Goal: Transaction & Acquisition: Purchase product/service

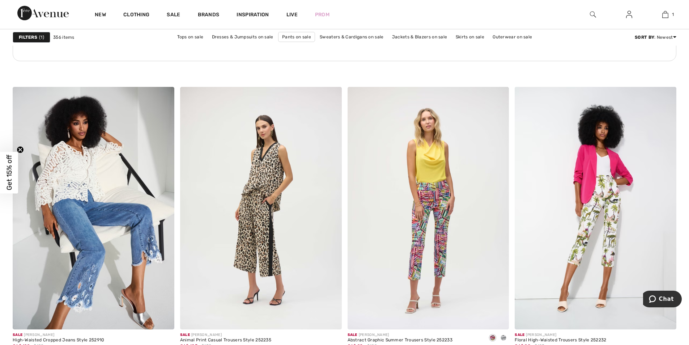
scroll to position [3488, 0]
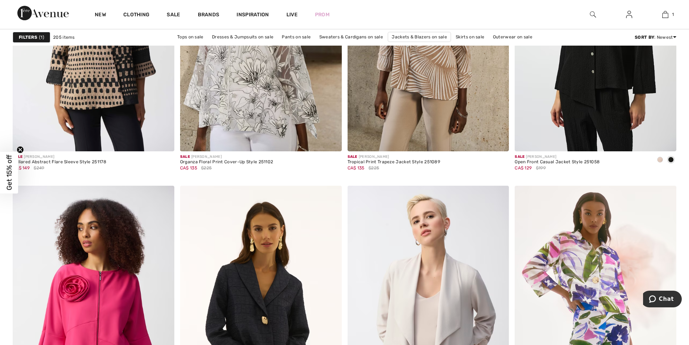
scroll to position [3814, 0]
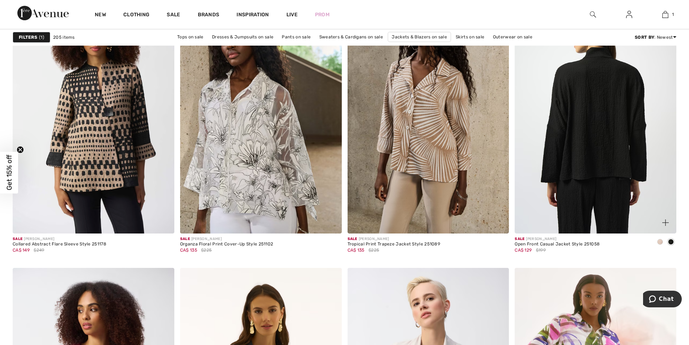
click at [578, 139] on img at bounding box center [596, 112] width 162 height 242
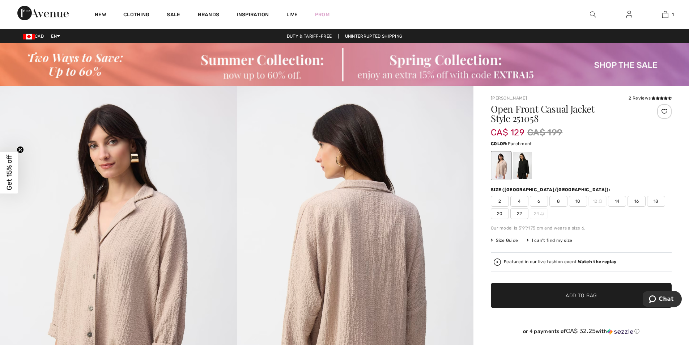
click at [501, 168] on div at bounding box center [501, 165] width 19 height 27
click at [527, 169] on div at bounding box center [522, 165] width 19 height 27
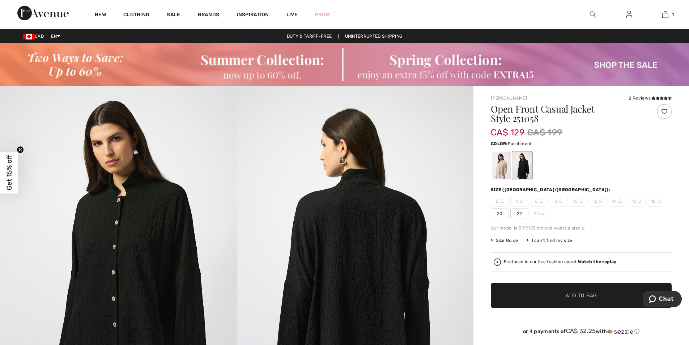
click at [495, 165] on div at bounding box center [501, 165] width 19 height 27
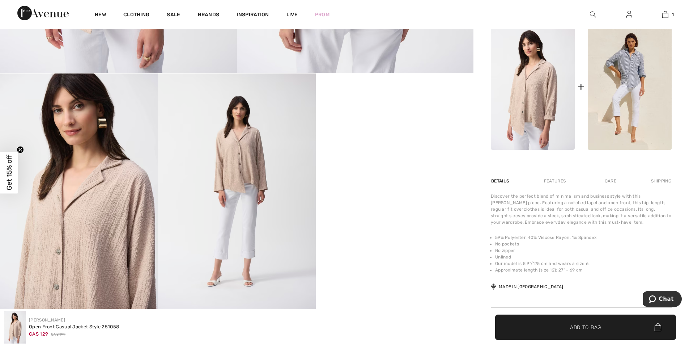
scroll to position [385, 0]
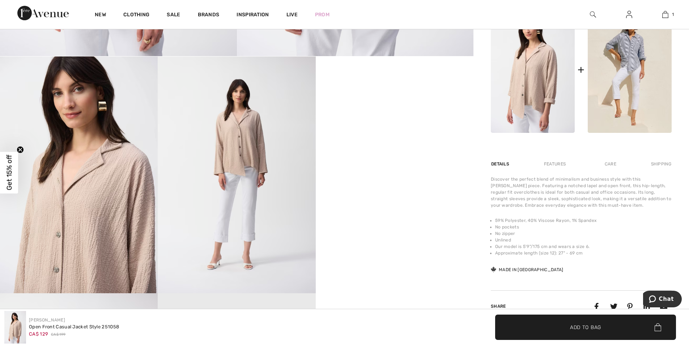
click at [64, 228] on img at bounding box center [79, 174] width 158 height 237
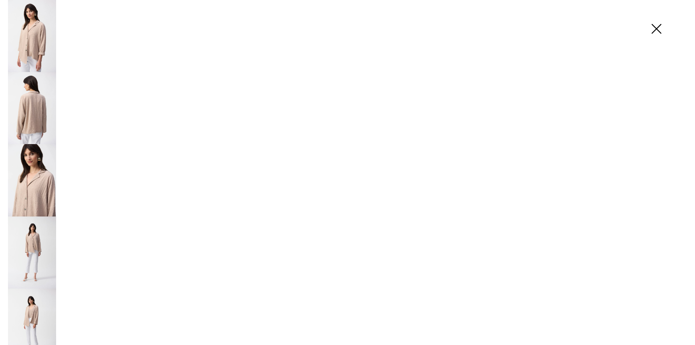
scroll to position [385, 0]
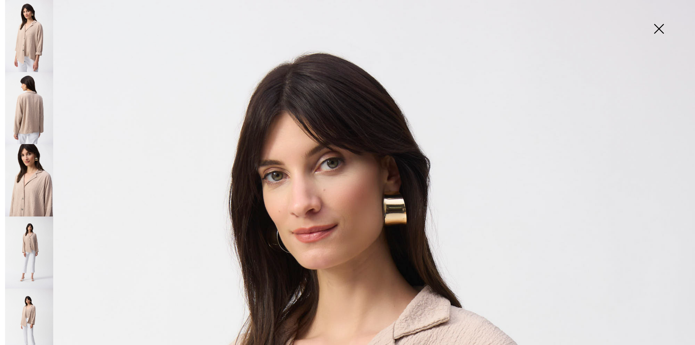
click at [29, 190] on img at bounding box center [29, 180] width 48 height 72
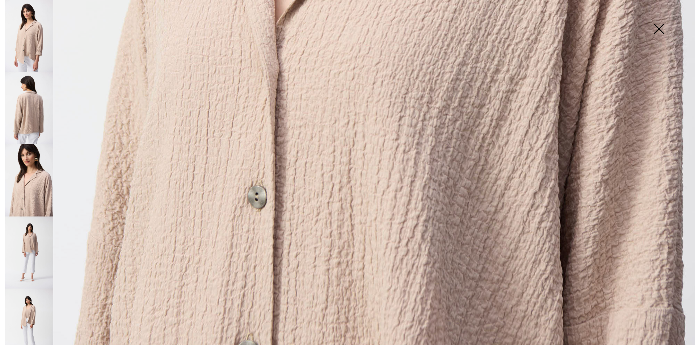
scroll to position [642, 0]
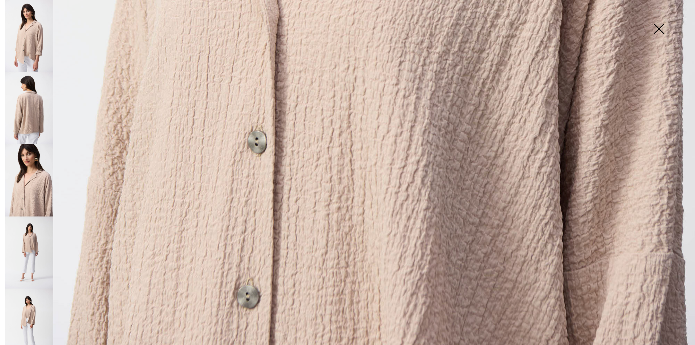
click at [660, 29] on img at bounding box center [659, 29] width 36 height 37
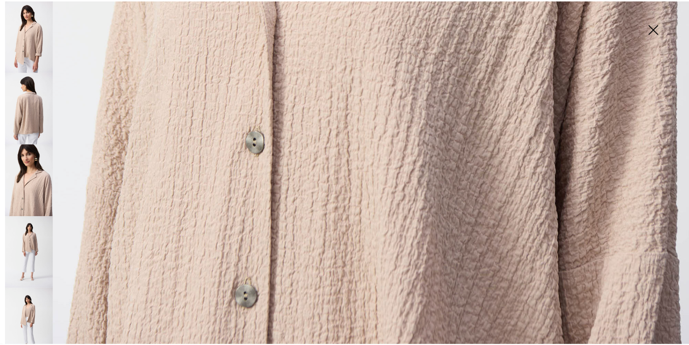
scroll to position [385, 0]
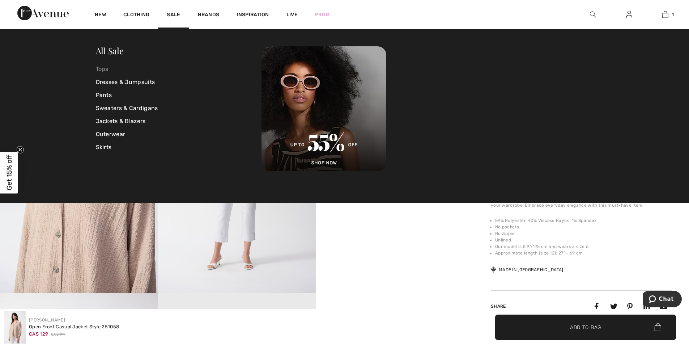
click at [101, 69] on link "Tops" at bounding box center [179, 69] width 166 height 13
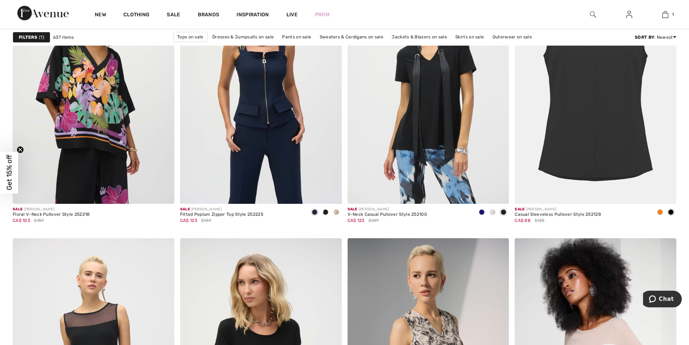
scroll to position [3150, 0]
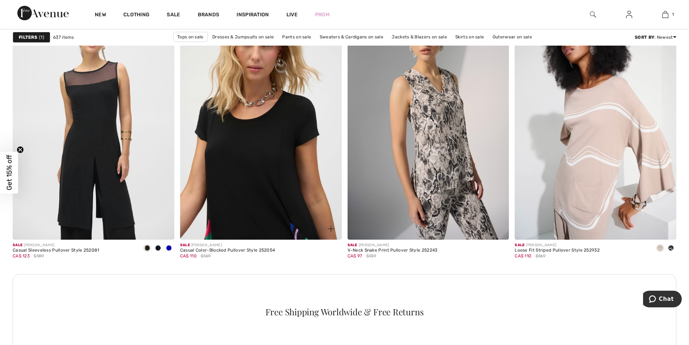
click at [269, 171] on img at bounding box center [261, 118] width 162 height 242
click at [257, 166] on img at bounding box center [261, 118] width 162 height 242
click at [248, 140] on img at bounding box center [261, 118] width 162 height 242
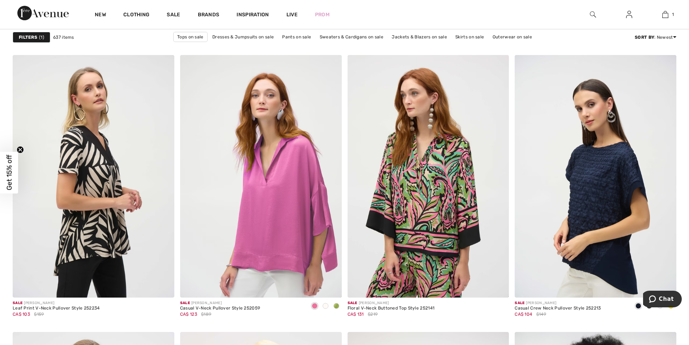
scroll to position [3504, 0]
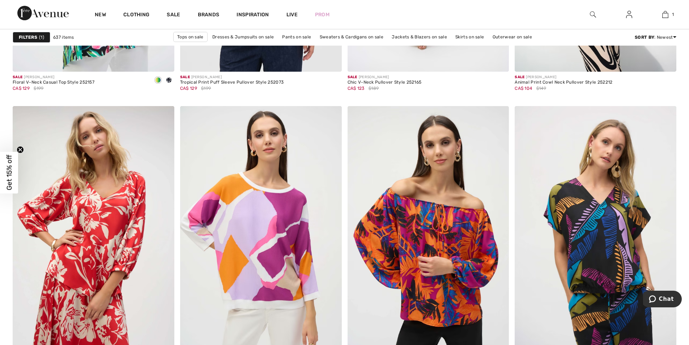
scroll to position [4146, 0]
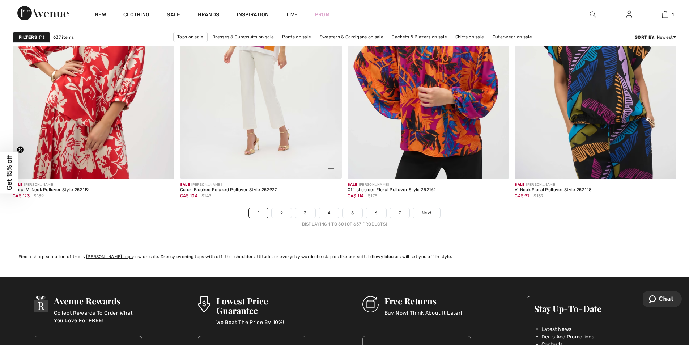
click at [254, 84] on img at bounding box center [261, 58] width 162 height 242
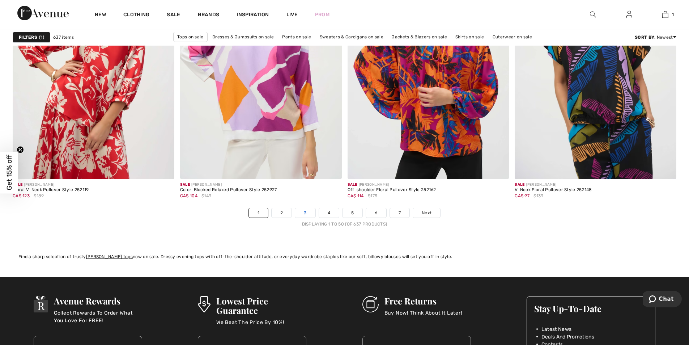
click at [305, 212] on link "3" at bounding box center [305, 212] width 20 height 9
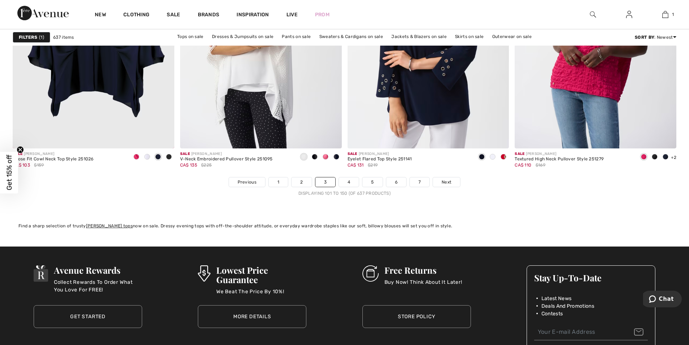
scroll to position [4274, 0]
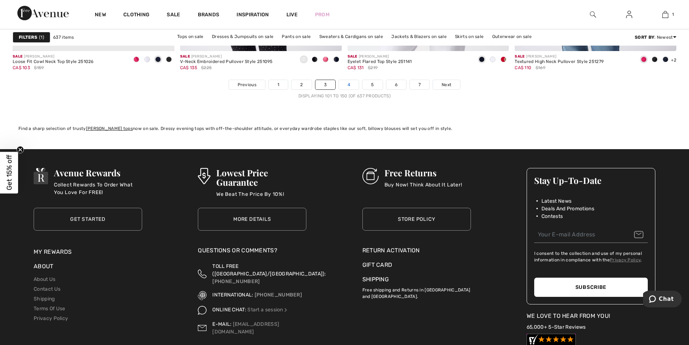
click at [347, 86] on link "4" at bounding box center [349, 84] width 20 height 9
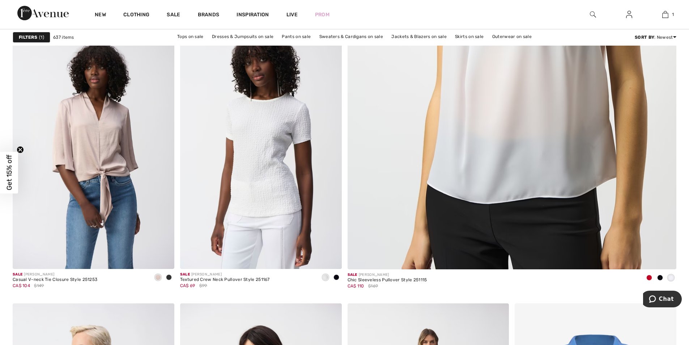
scroll to position [395, 0]
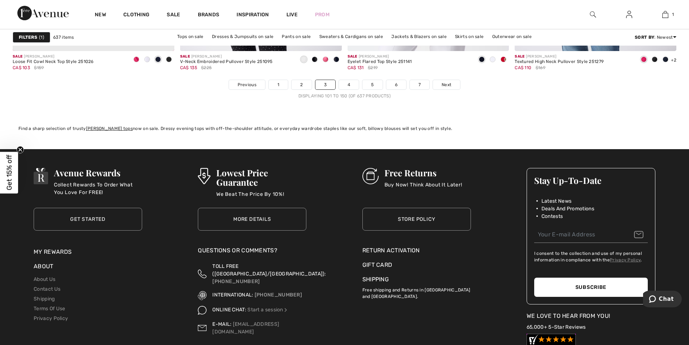
scroll to position [4109, 0]
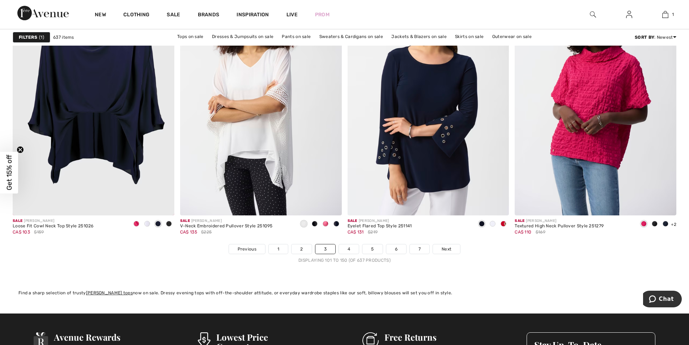
drag, startPoint x: 690, startPoint y: 323, endPoint x: 10, endPoint y: 8, distance: 749.1
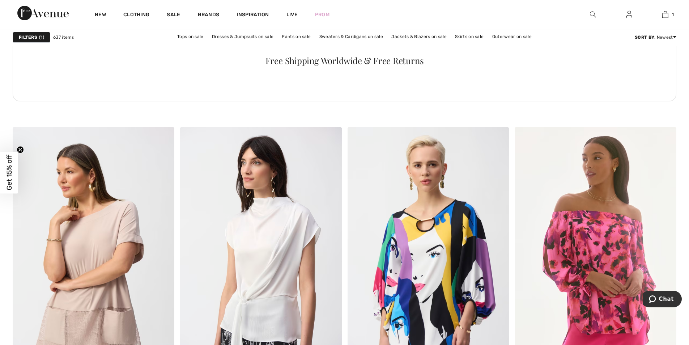
scroll to position [3484, 0]
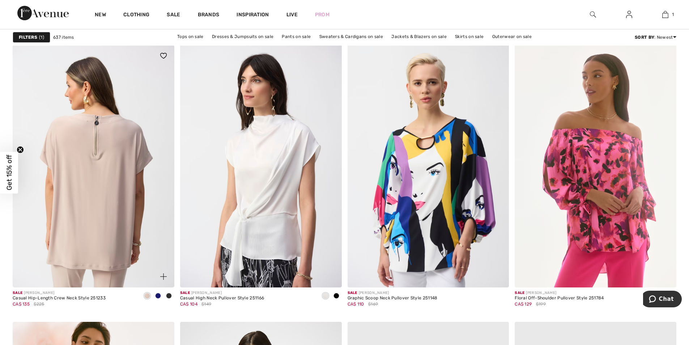
click at [88, 166] on img at bounding box center [94, 166] width 162 height 242
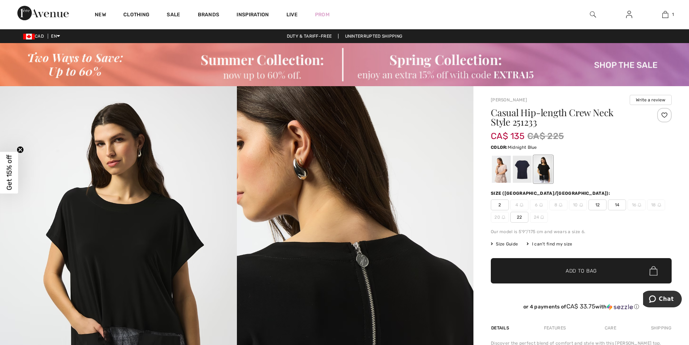
click at [522, 173] on div at bounding box center [522, 169] width 19 height 27
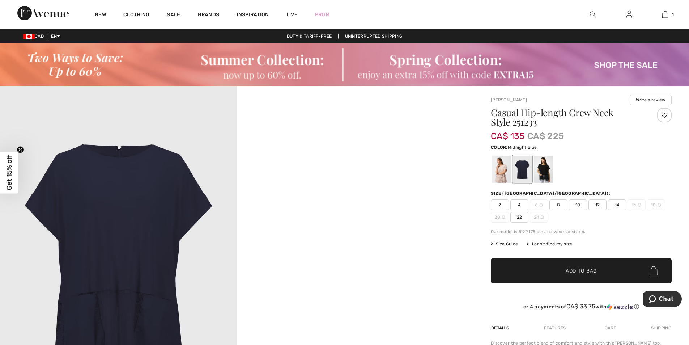
click at [520, 172] on div at bounding box center [522, 169] width 19 height 27
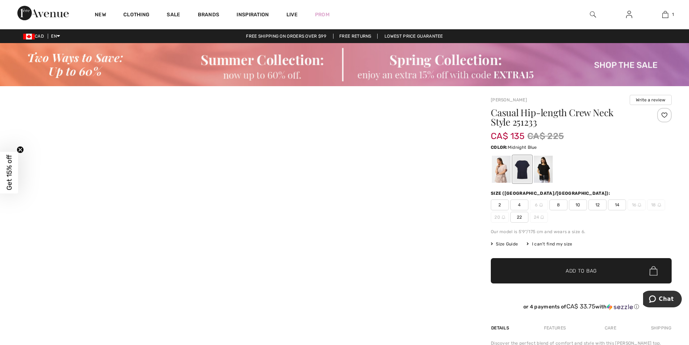
click at [583, 209] on span "10" at bounding box center [578, 204] width 18 height 11
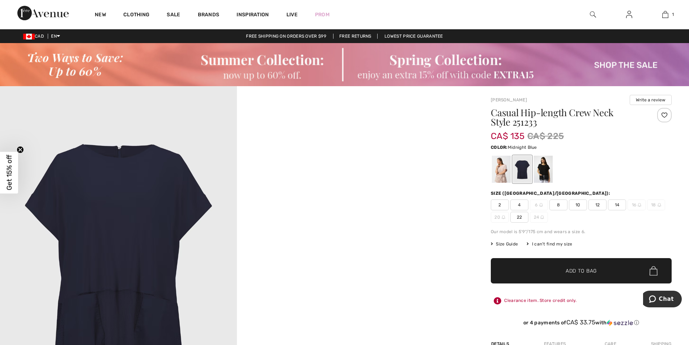
click at [577, 274] on span "Add to Bag" at bounding box center [581, 271] width 31 height 8
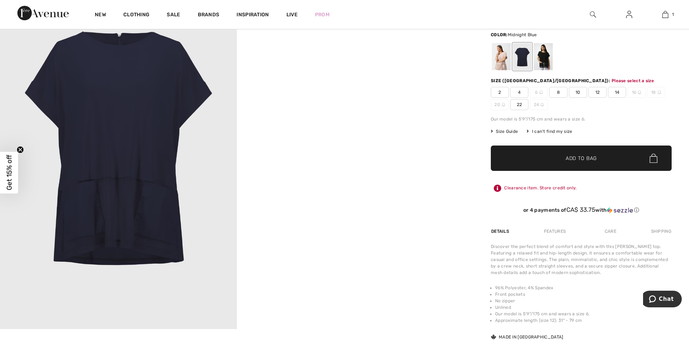
scroll to position [132, 0]
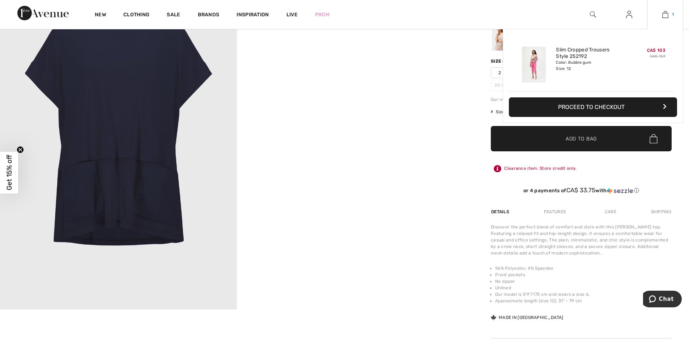
click at [663, 13] on img at bounding box center [666, 14] width 6 height 9
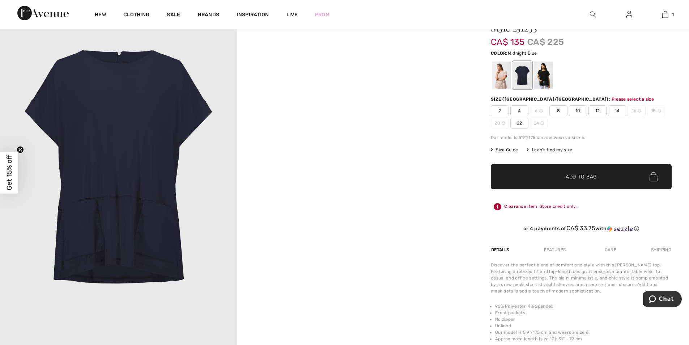
scroll to position [75, 0]
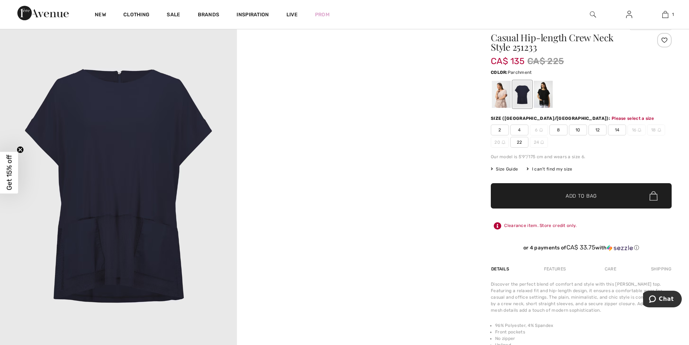
click at [499, 97] on div at bounding box center [501, 94] width 19 height 27
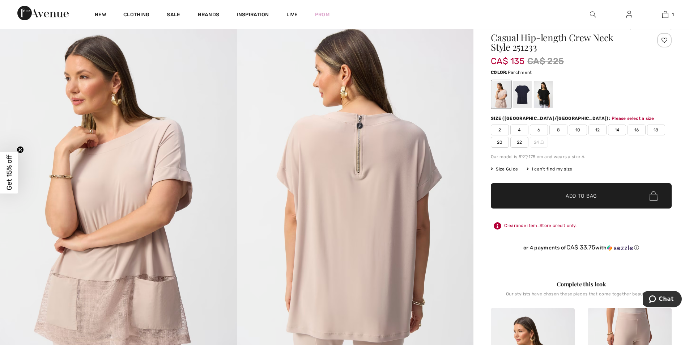
click at [580, 134] on span "10" at bounding box center [578, 130] width 18 height 11
click at [574, 196] on span "Add to Bag" at bounding box center [581, 196] width 31 height 8
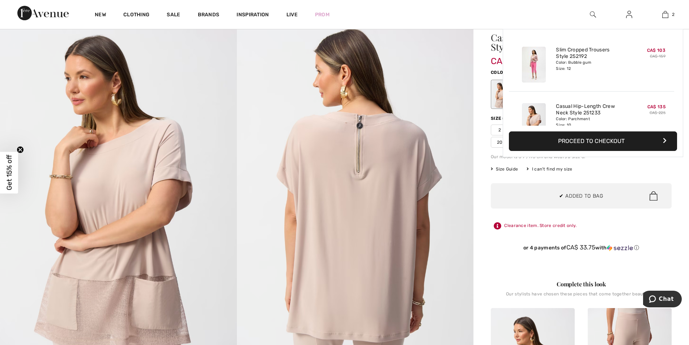
scroll to position [22, 0]
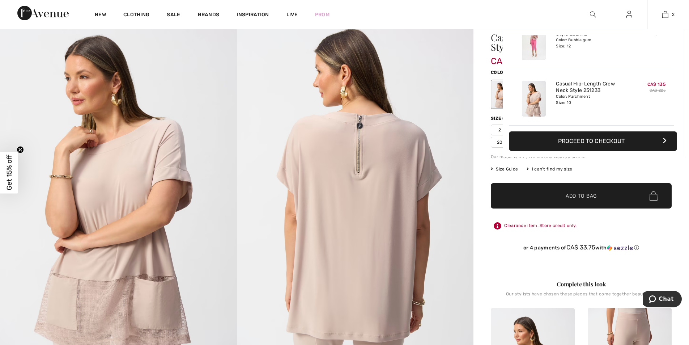
click at [569, 144] on button "Proceed to Checkout" at bounding box center [593, 141] width 168 height 20
